Goal: Information Seeking & Learning: Learn about a topic

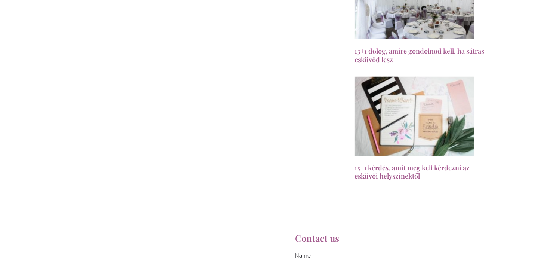
scroll to position [374, 0]
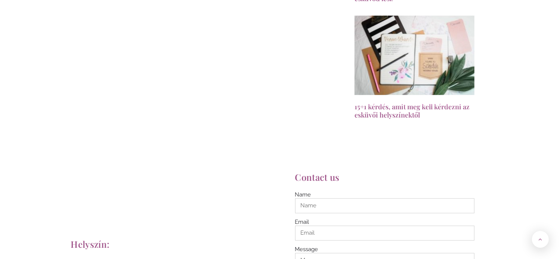
click at [397, 106] on link "15+1 kérdés, amit meg kell kérdezni az esküvői helyszínektől" at bounding box center [412, 111] width 115 height 18
click at [404, 83] on img at bounding box center [414, 55] width 121 height 81
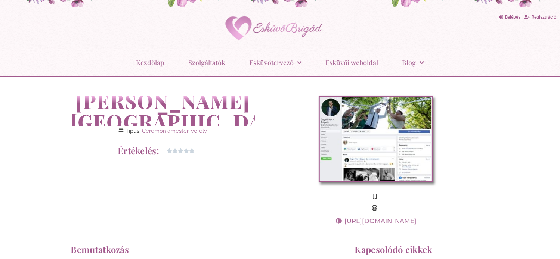
scroll to position [0, 0]
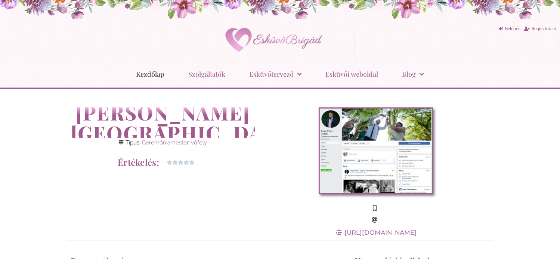
click at [148, 73] on link "Kezdőlap" at bounding box center [150, 73] width 28 height 19
click at [206, 77] on link "Szolgáltatók" at bounding box center [207, 73] width 37 height 19
click at [163, 74] on link "Kezdőlap" at bounding box center [150, 73] width 28 height 19
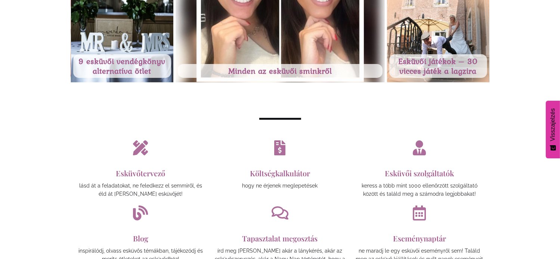
scroll to position [262, 0]
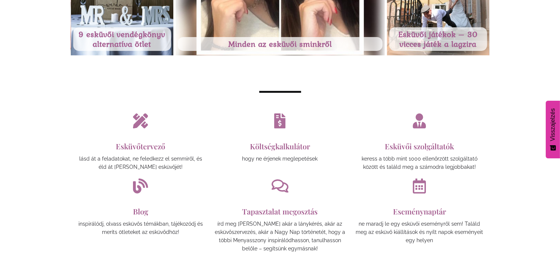
click at [149, 145] on link "Esküvőtervező" at bounding box center [140, 146] width 49 height 10
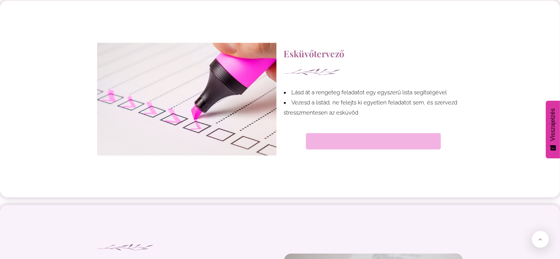
click at [357, 139] on span "TOVÁBB AZ ESKÜVŐTERVEZŐRE" at bounding box center [373, 140] width 112 height 5
click at [369, 136] on link "TOVÁBB AZ ESKÜVŐTERVEZŐRE" at bounding box center [373, 141] width 135 height 16
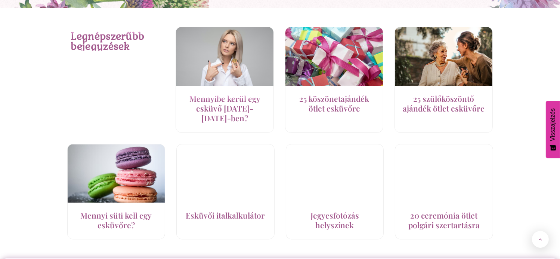
scroll to position [1136, 0]
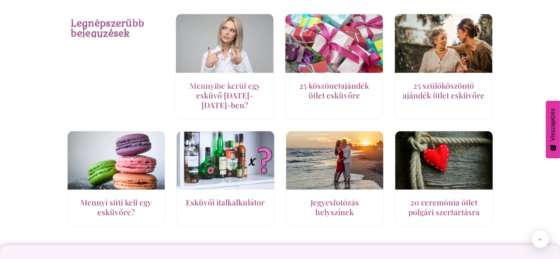
click at [125, 204] on link "Mennyi süti kell egy esküvőre?" at bounding box center [115, 207] width 71 height 20
click at [127, 182] on img at bounding box center [116, 160] width 99 height 66
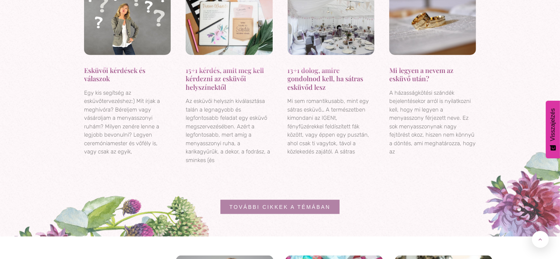
scroll to position [875, 0]
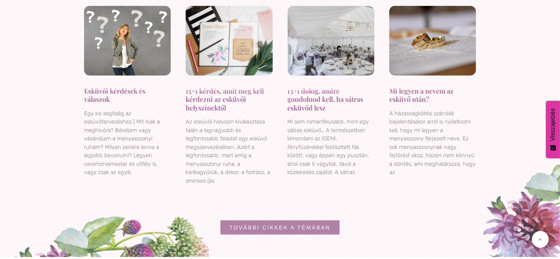
click at [224, 94] on link "15+1 kérdés, amit meg kell kérdezni az esküvői helyszínektől" at bounding box center [225, 99] width 78 height 26
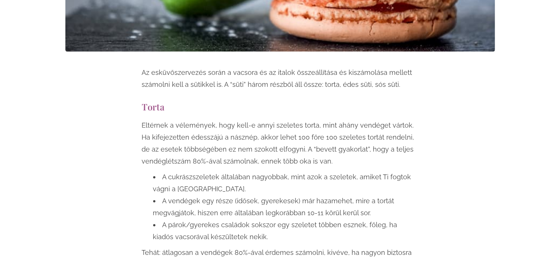
scroll to position [411, 0]
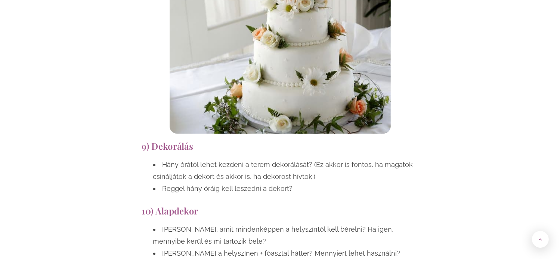
scroll to position [2430, 0]
